Goal: Task Accomplishment & Management: Complete application form

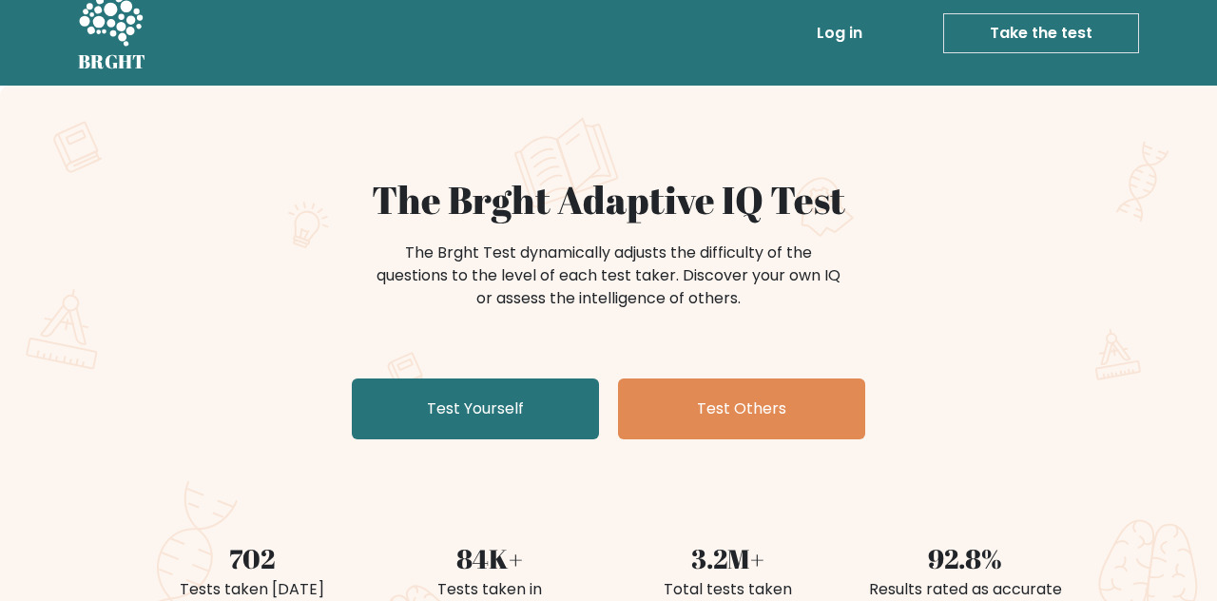
scroll to position [34, 0]
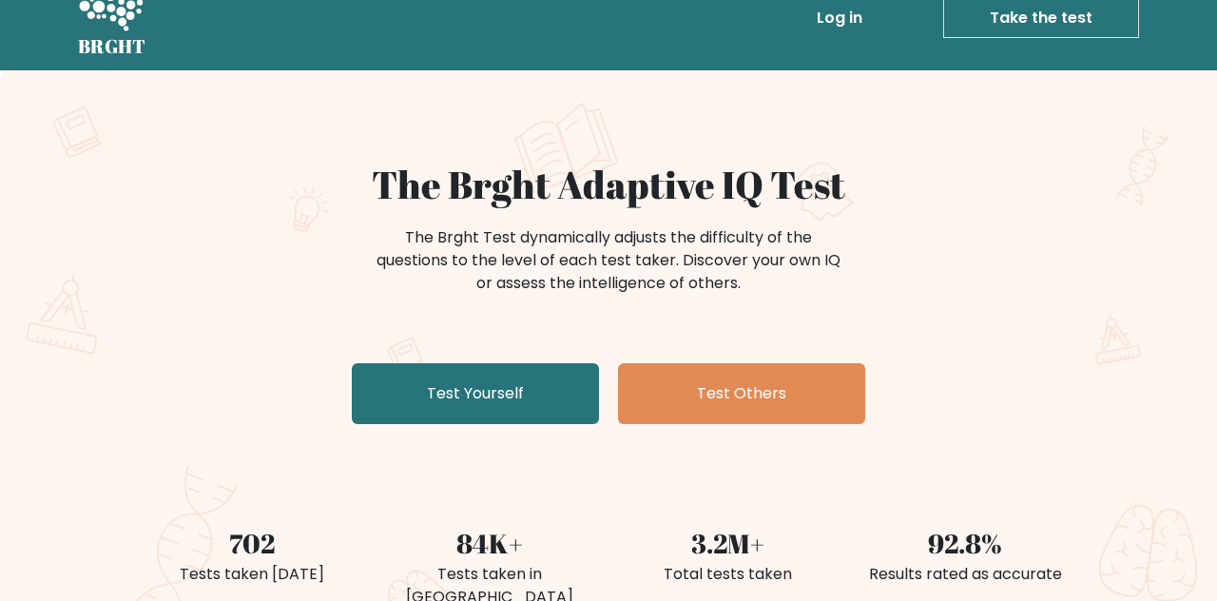
click at [559, 387] on link "Test Yourself" at bounding box center [475, 393] width 247 height 61
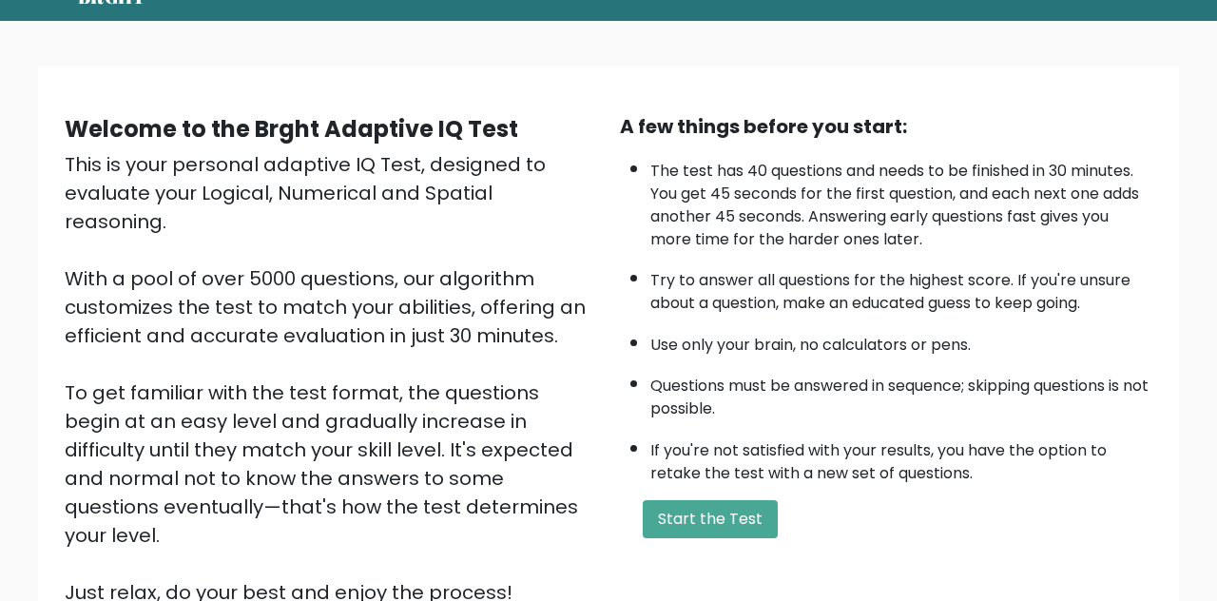
scroll to position [270, 0]
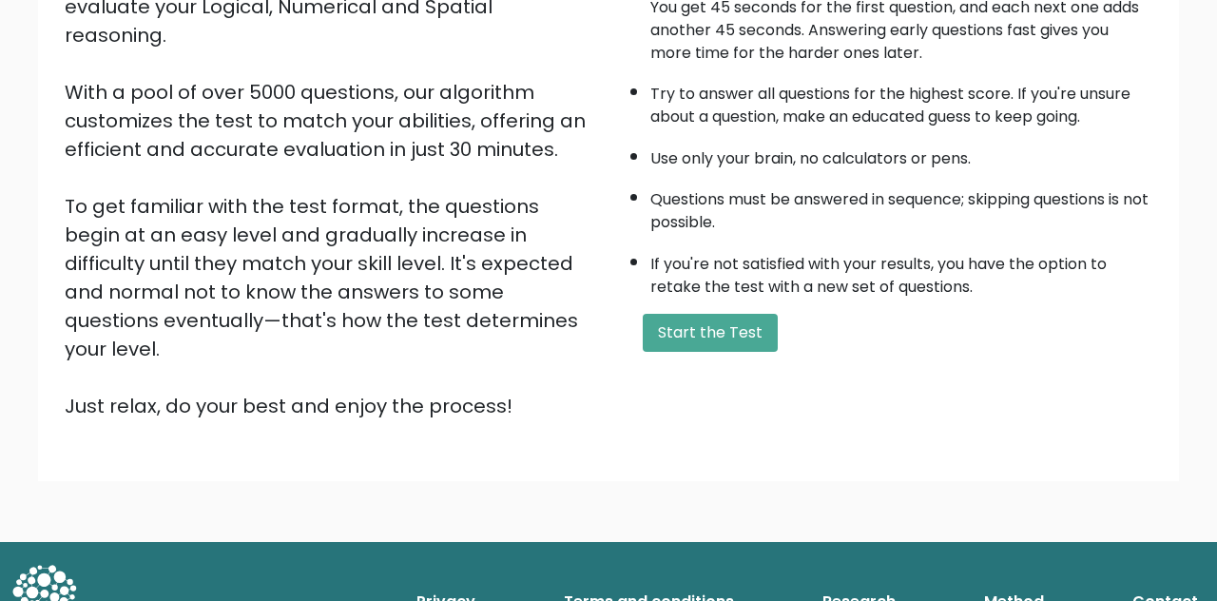
click at [723, 348] on button "Start the Test" at bounding box center [710, 333] width 135 height 38
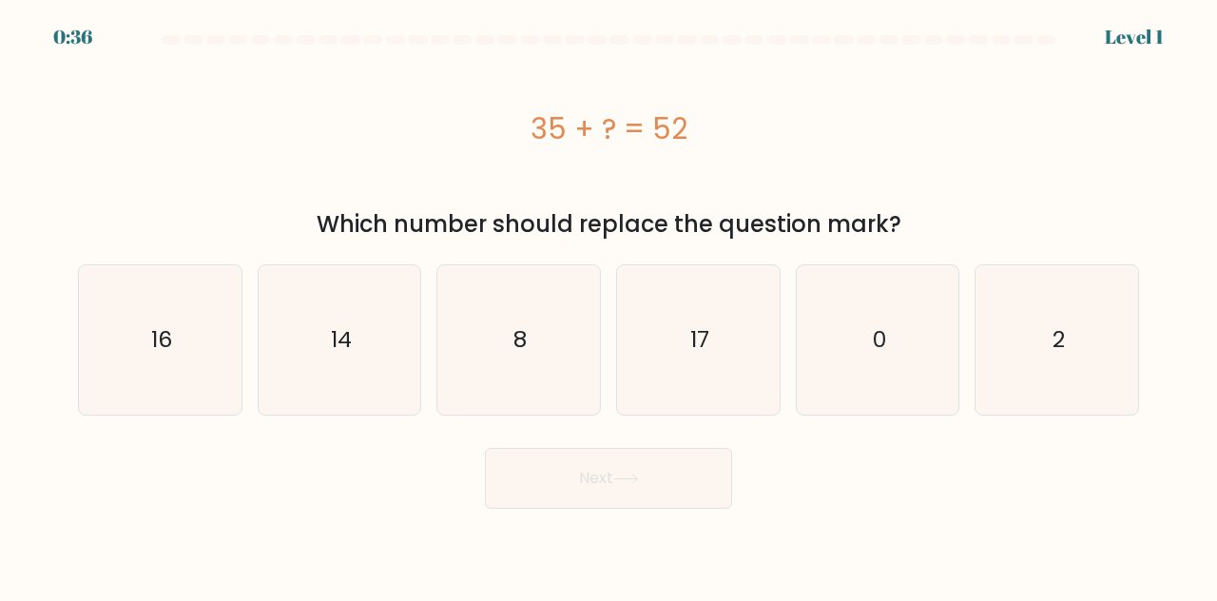
click at [1048, 380] on icon "2" at bounding box center [1056, 339] width 149 height 149
click at [610, 305] on input "f. 2" at bounding box center [609, 303] width 1 height 5
radio input "true"
click at [888, 373] on icon "0" at bounding box center [878, 339] width 149 height 149
click at [610, 305] on input "e. 0" at bounding box center [609, 303] width 1 height 5
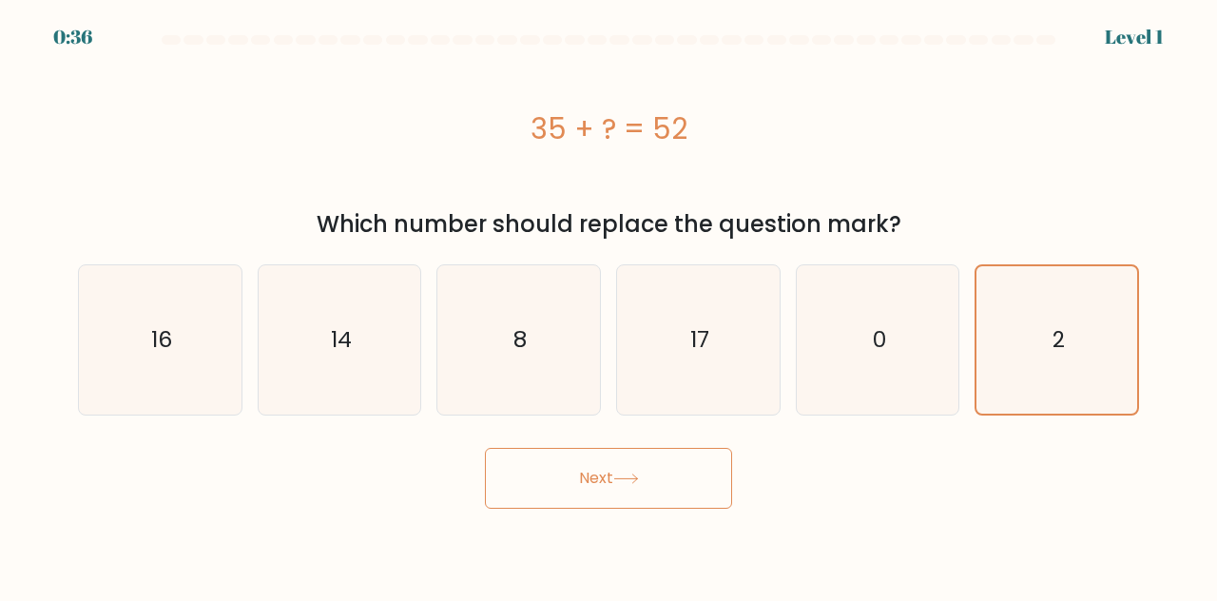
radio input "true"
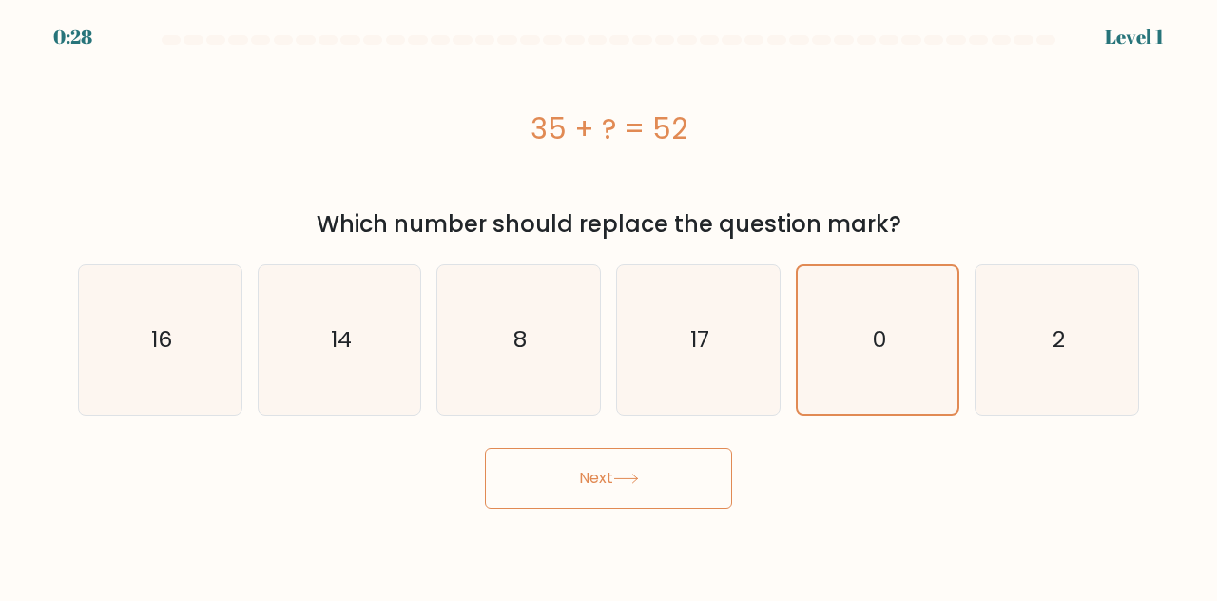
click at [812, 495] on div "Next" at bounding box center [609, 473] width 1084 height 70
click at [714, 342] on icon "17" at bounding box center [698, 339] width 149 height 149
click at [610, 305] on input "d. 17" at bounding box center [609, 303] width 1 height 5
radio input "true"
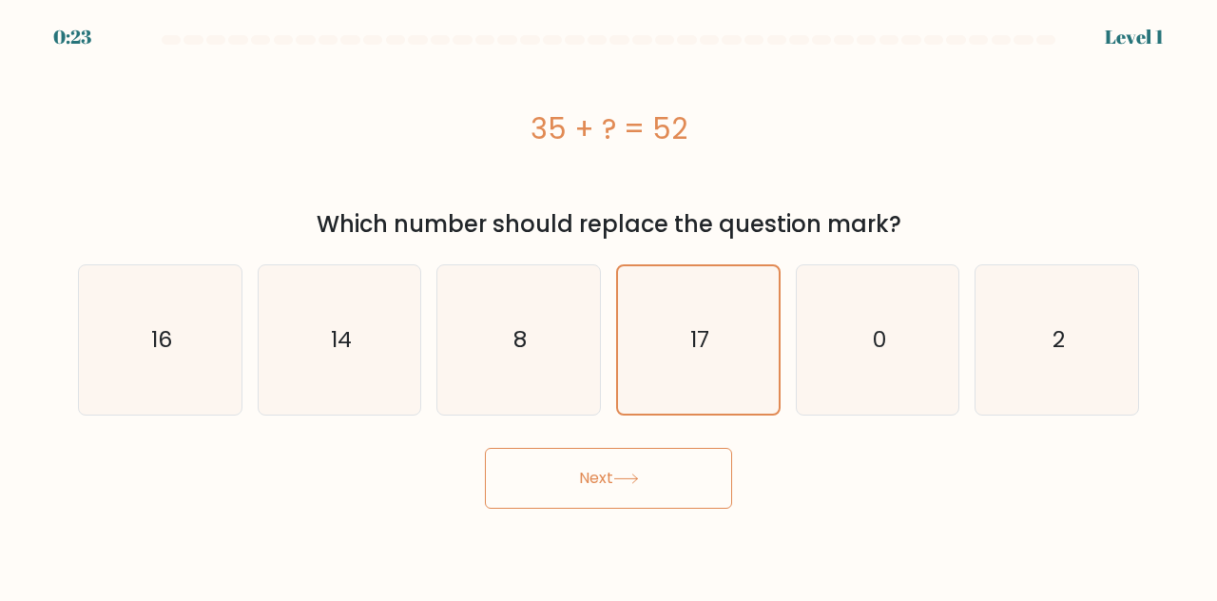
scroll to position [53, 0]
click at [622, 448] on button "Next" at bounding box center [608, 478] width 247 height 61
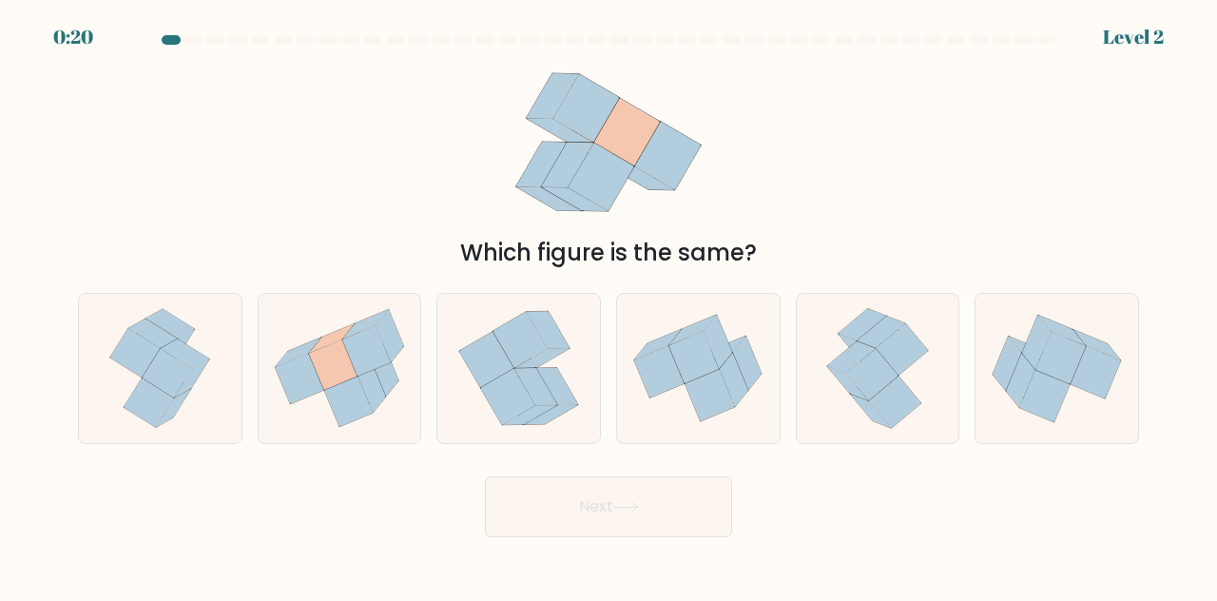
scroll to position [0, 0]
click at [240, 385] on div at bounding box center [160, 368] width 165 height 151
click at [609, 305] on input "a." at bounding box center [609, 303] width 1 height 5
radio input "true"
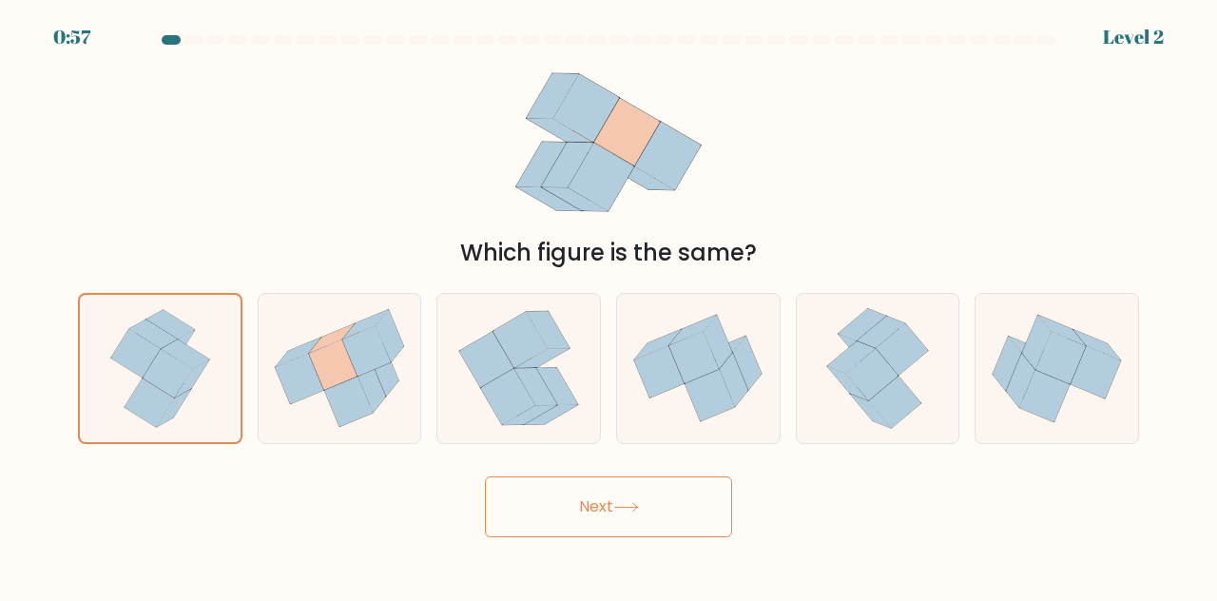
click at [371, 377] on icon at bounding box center [366, 350] width 49 height 51
click at [609, 305] on input "b." at bounding box center [609, 303] width 1 height 5
radio input "true"
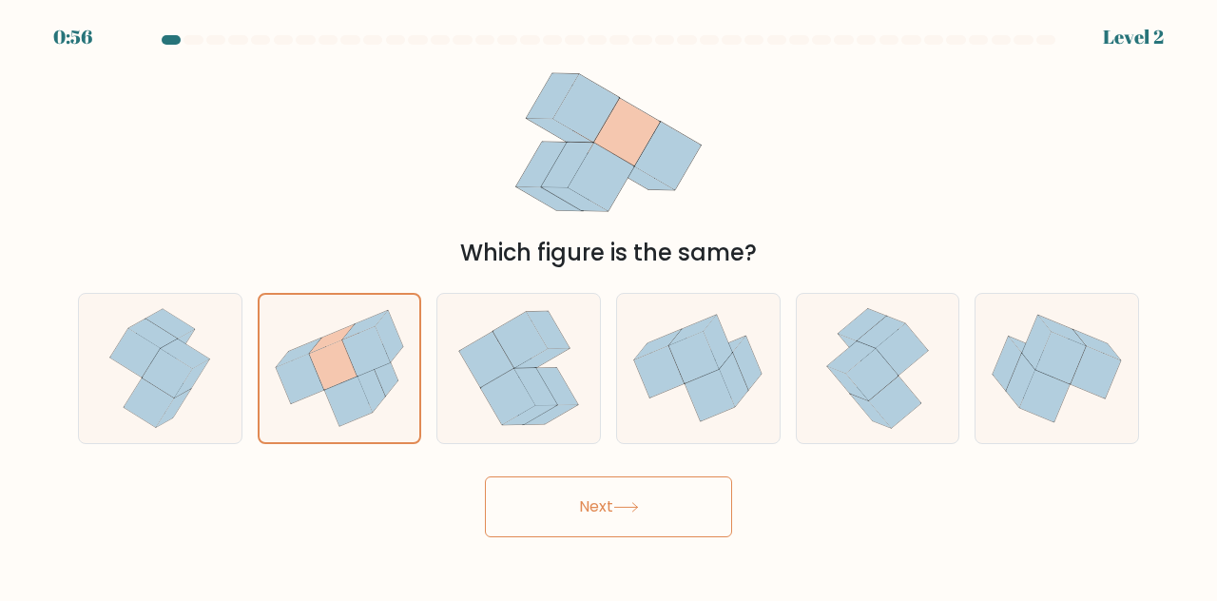
click at [609, 531] on button "Next" at bounding box center [608, 506] width 247 height 61
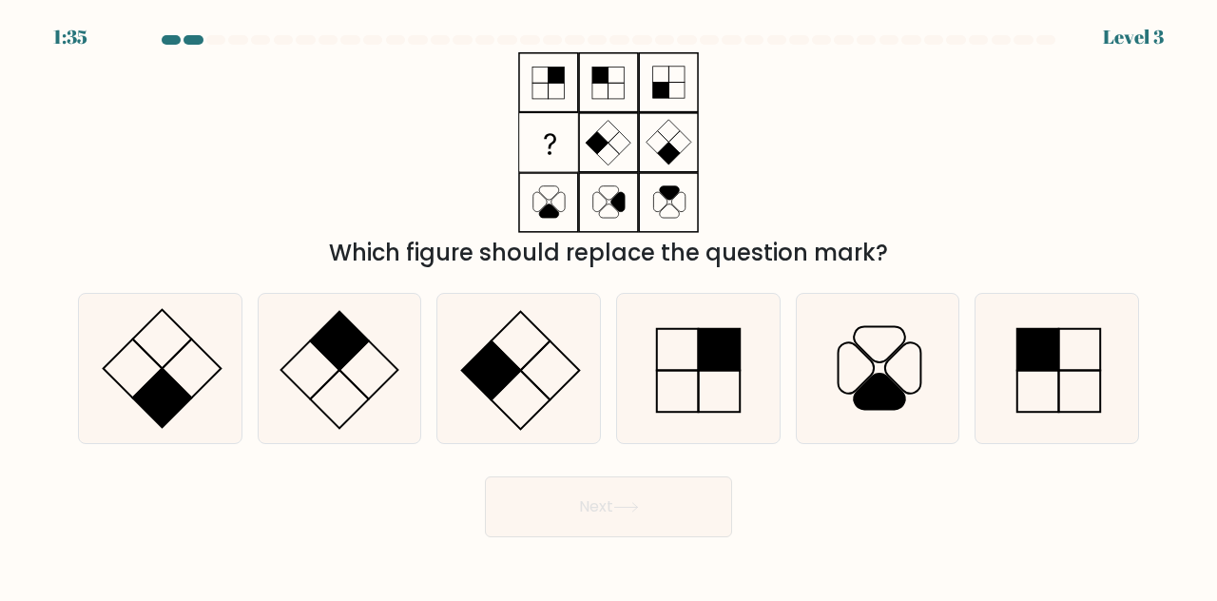
click at [413, 409] on icon at bounding box center [339, 368] width 149 height 149
click at [609, 305] on input "b." at bounding box center [609, 303] width 1 height 5
radio input "true"
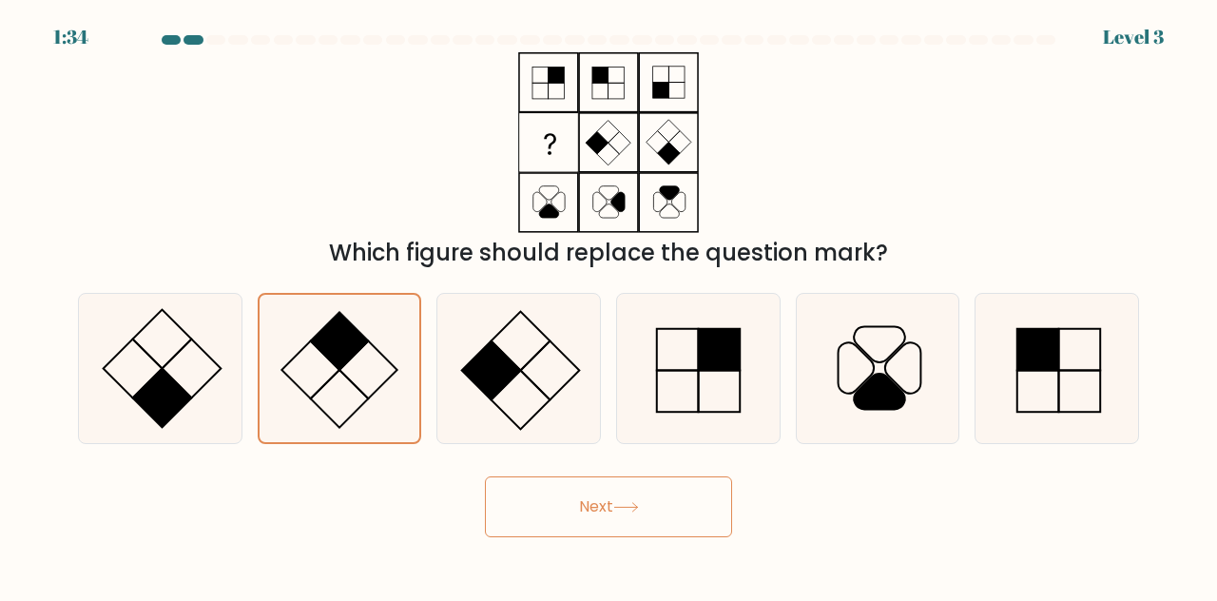
click at [617, 537] on button "Next" at bounding box center [608, 506] width 247 height 61
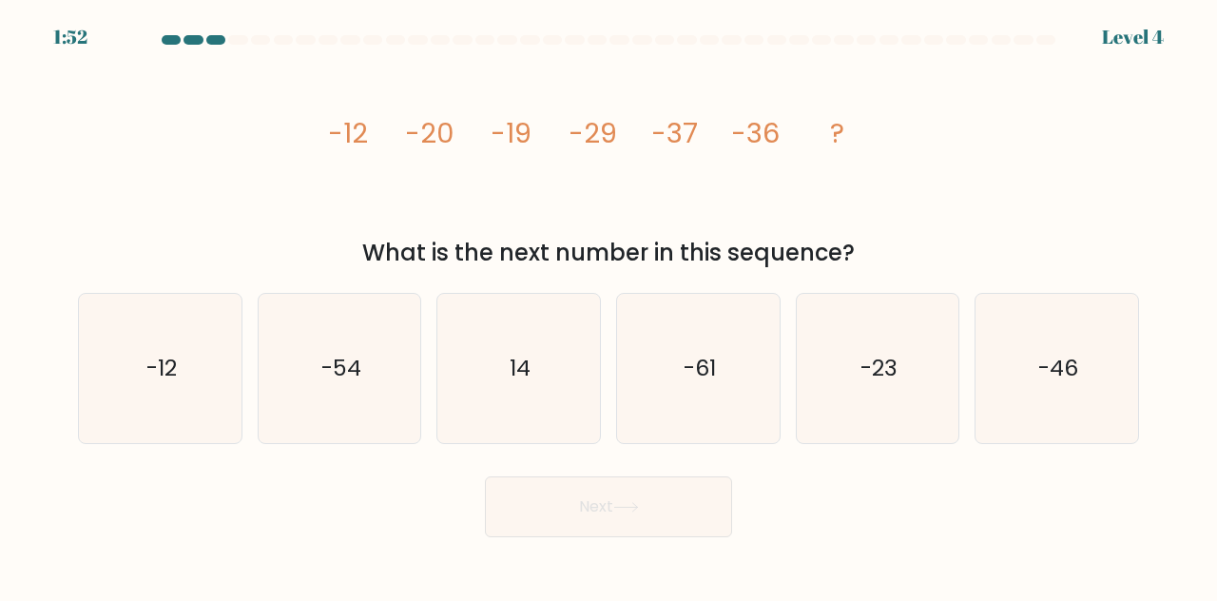
click at [344, 383] on text "-54" at bounding box center [341, 367] width 40 height 31
click at [609, 305] on input "b. -54" at bounding box center [609, 303] width 1 height 5
radio input "true"
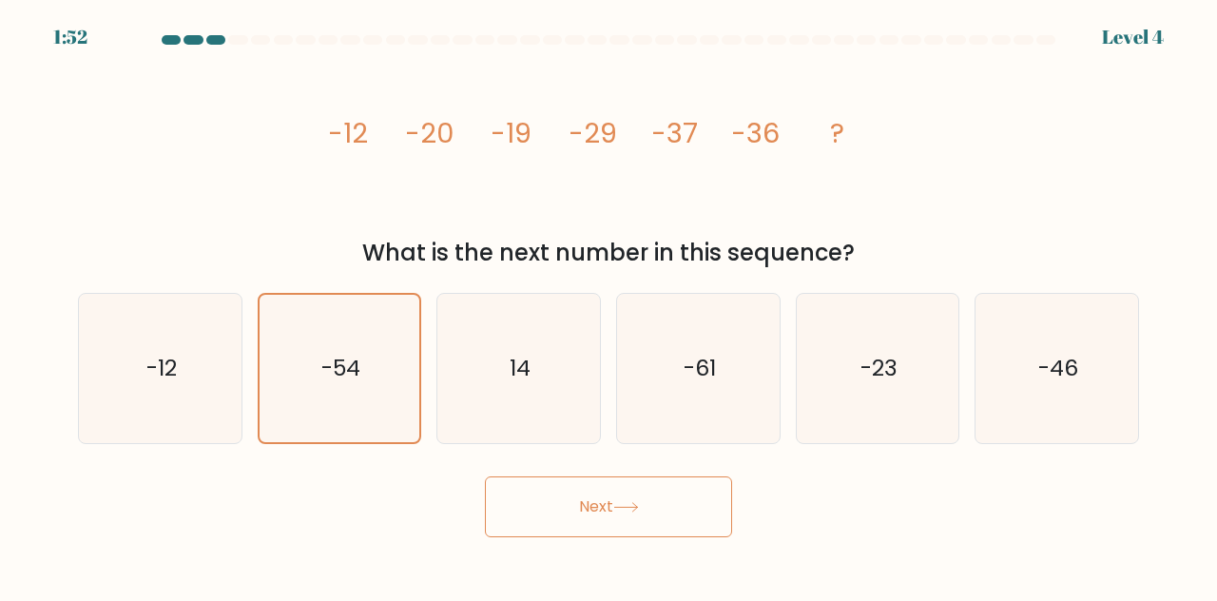
click at [579, 537] on button "Next" at bounding box center [608, 506] width 247 height 61
